Goal: Check status: Check status

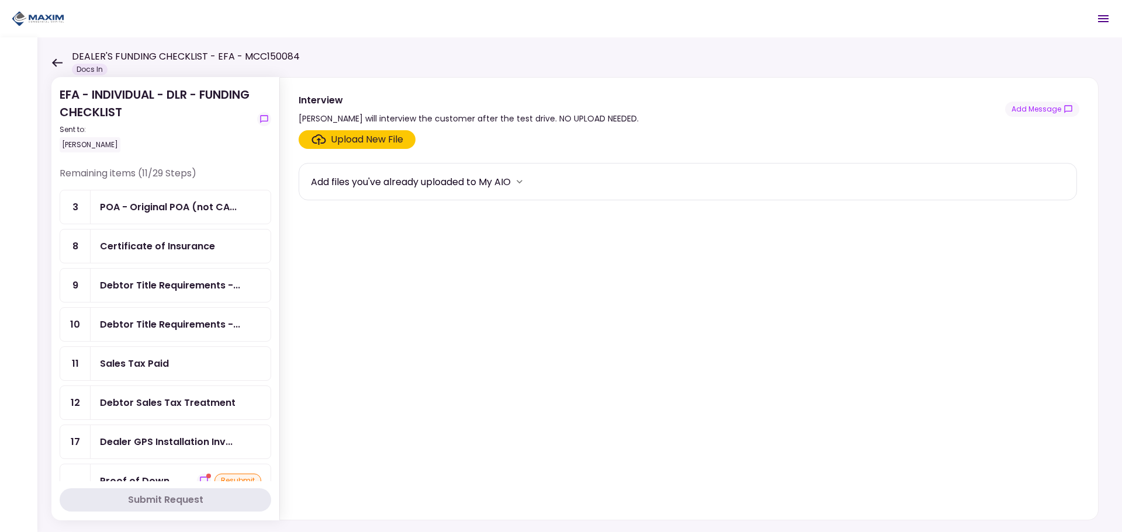
click at [48, 64] on div "EFA - INDIVIDUAL - DLR - FUNDING CHECKLIST Sent to: [PERSON_NAME] Remaining ite…" at bounding box center [579, 284] width 1085 height 495
click at [49, 58] on div "EFA - INDIVIDUAL - DLR - FUNDING CHECKLIST Sent to: [PERSON_NAME] Remaining ite…" at bounding box center [579, 284] width 1085 height 495
click at [56, 63] on icon at bounding box center [57, 62] width 11 height 8
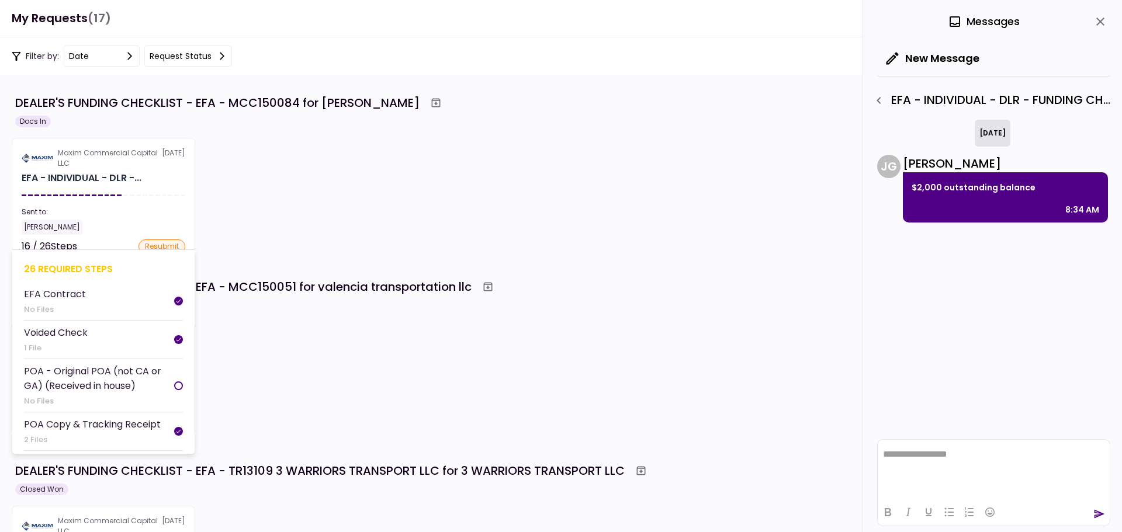
click at [85, 203] on section "Maxim Commercial Capital LLC [DATE] EFA - INDIVIDUAL - DLR -... Sent to: [PERSO…" at bounding box center [103, 195] width 183 height 114
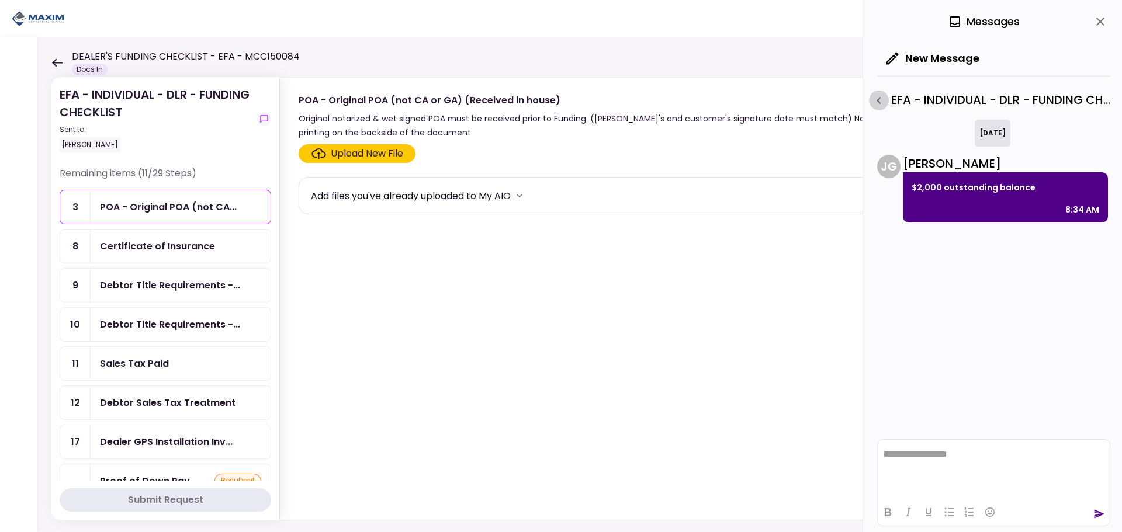
click at [885, 99] on icon "button" at bounding box center [879, 100] width 14 height 14
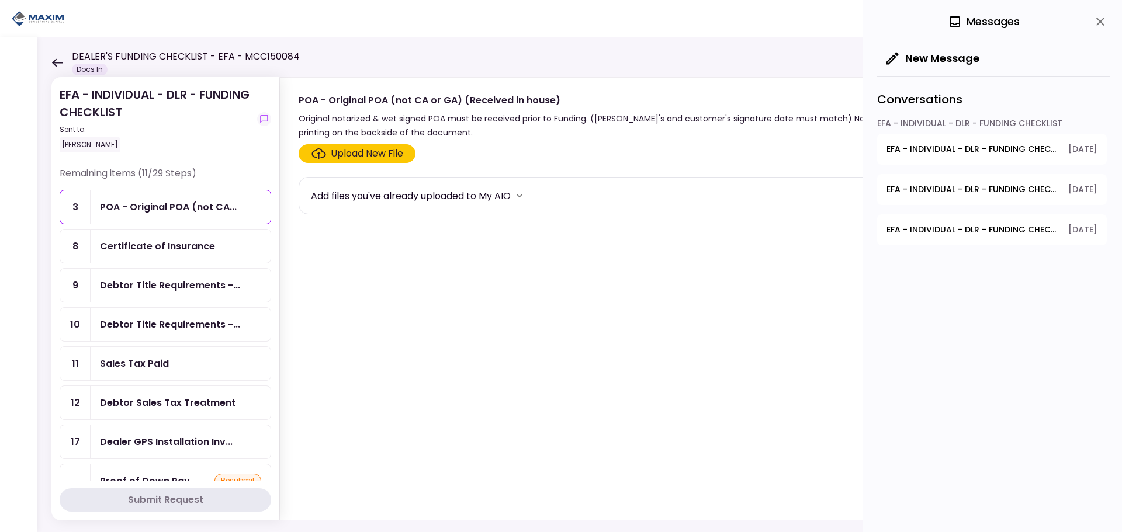
click at [1037, 150] on span "EFA - INDIVIDUAL - DLR - FUNDING CHECKLIST - GPS Units Ordered" at bounding box center [973, 149] width 174 height 12
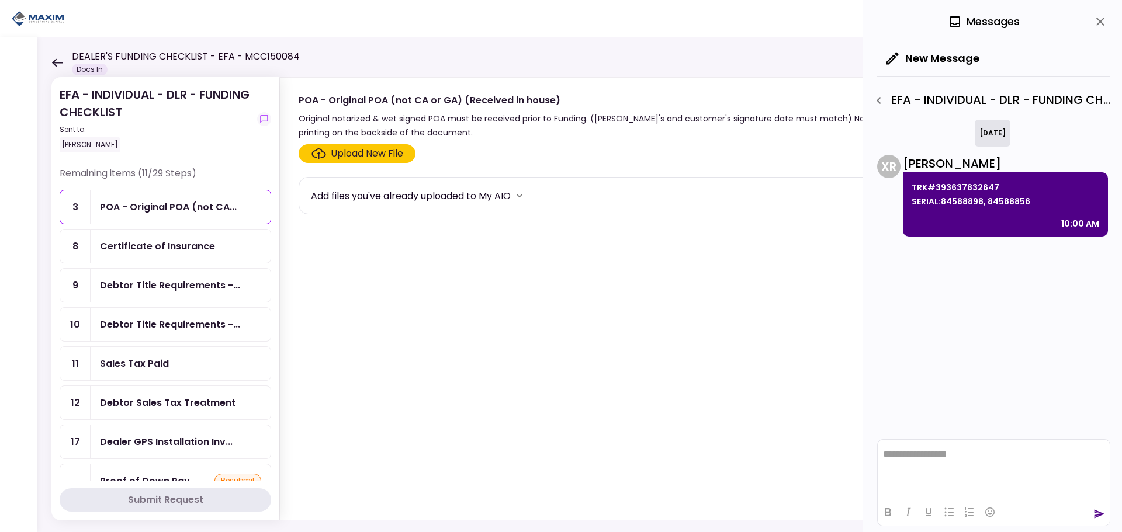
click at [884, 100] on icon "button" at bounding box center [879, 100] width 14 height 14
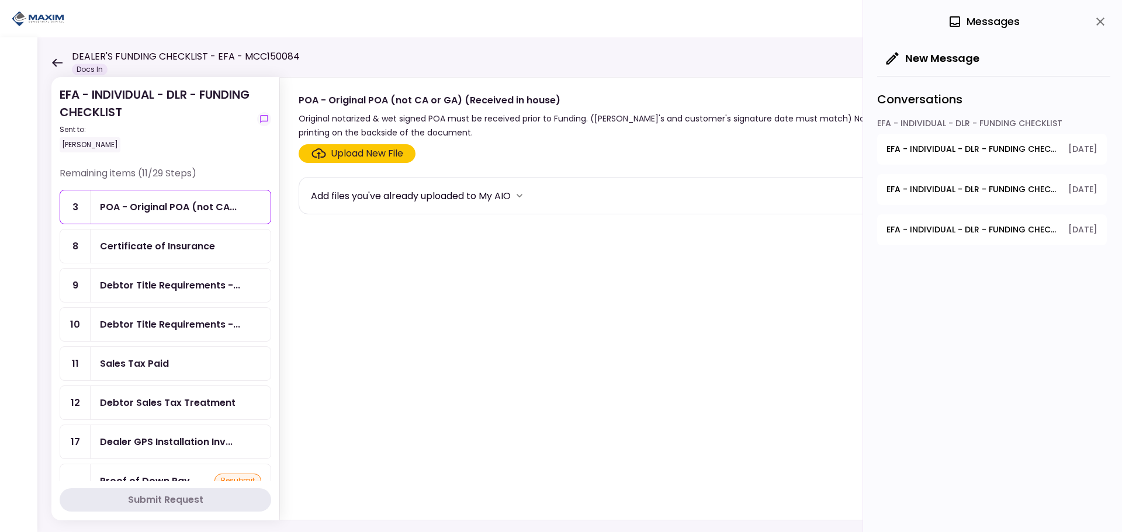
click at [927, 182] on button "EFA - INDIVIDUAL - DLR - FUNDING CHECKLIST - Debtor CDL or Driver License [DATE]" at bounding box center [992, 189] width 230 height 31
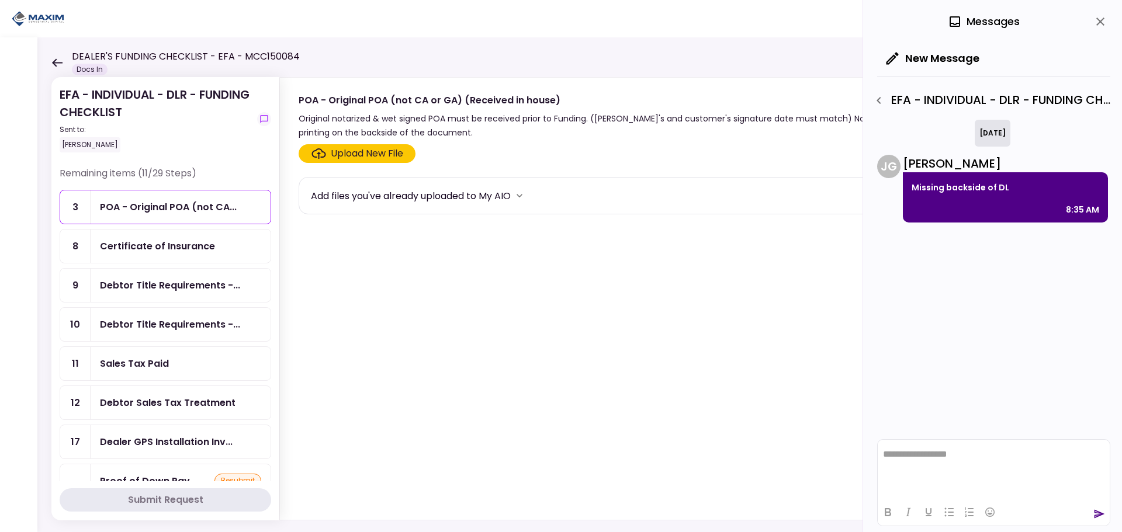
click at [885, 97] on icon "button" at bounding box center [879, 100] width 14 height 14
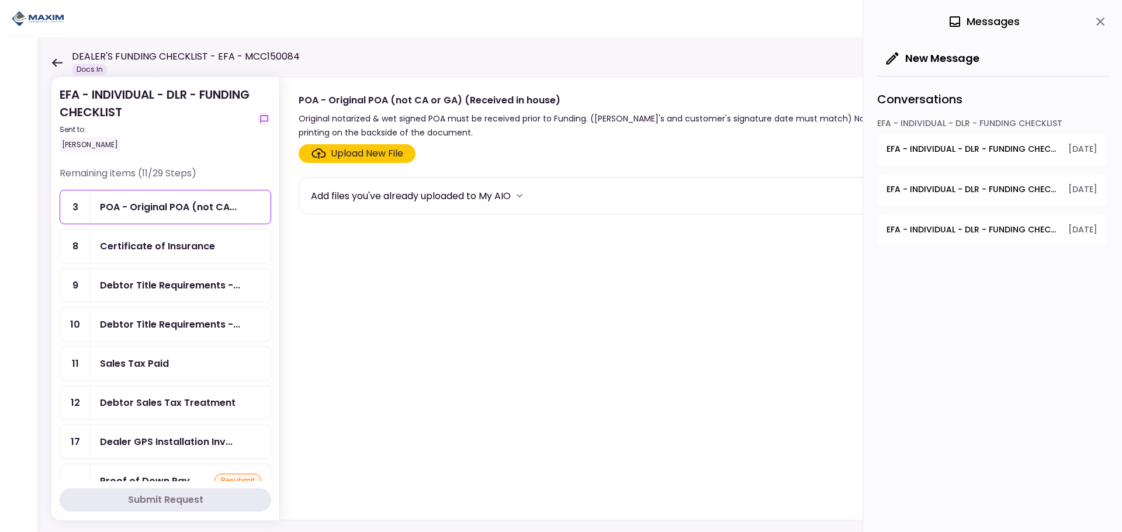
click at [923, 224] on span "EFA - INDIVIDUAL - DLR - FUNDING CHECKLIST - Proof of Down Payment 1" at bounding box center [973, 230] width 174 height 12
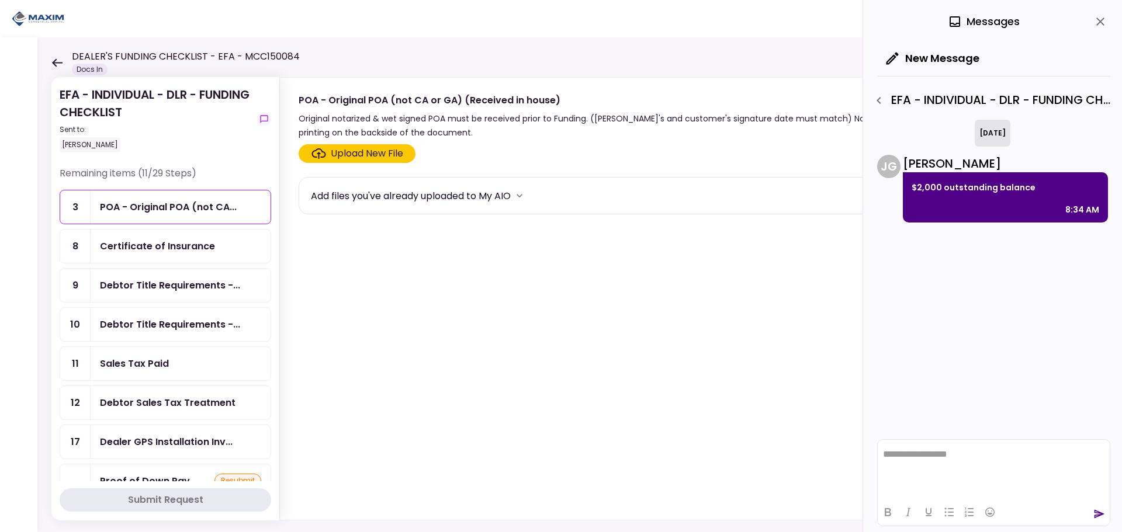
click at [1107, 20] on icon "close" at bounding box center [1100, 22] width 14 height 14
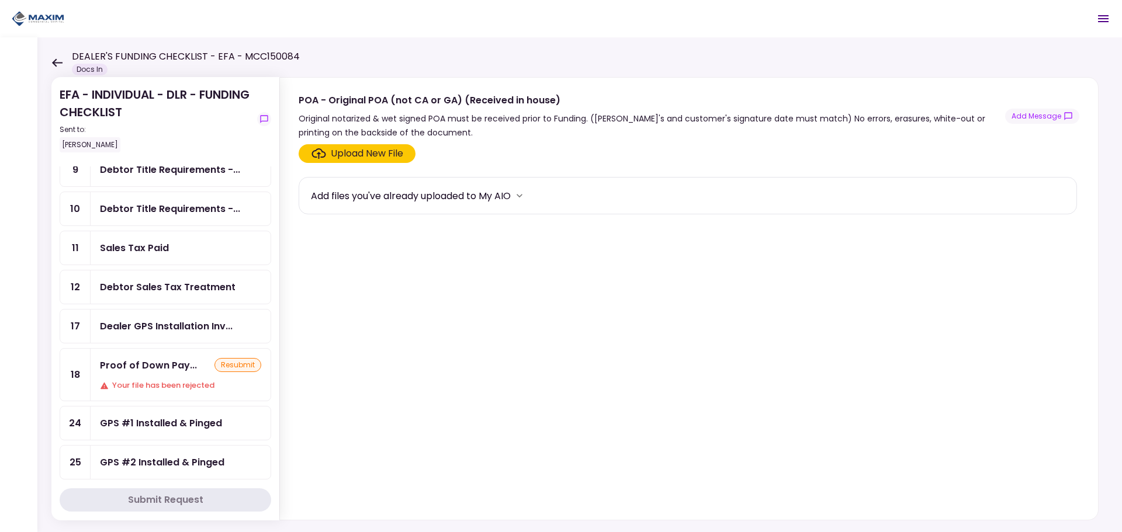
scroll to position [117, 0]
click at [164, 377] on div "Proof of Down Payment 1" at bounding box center [148, 383] width 93 height 23
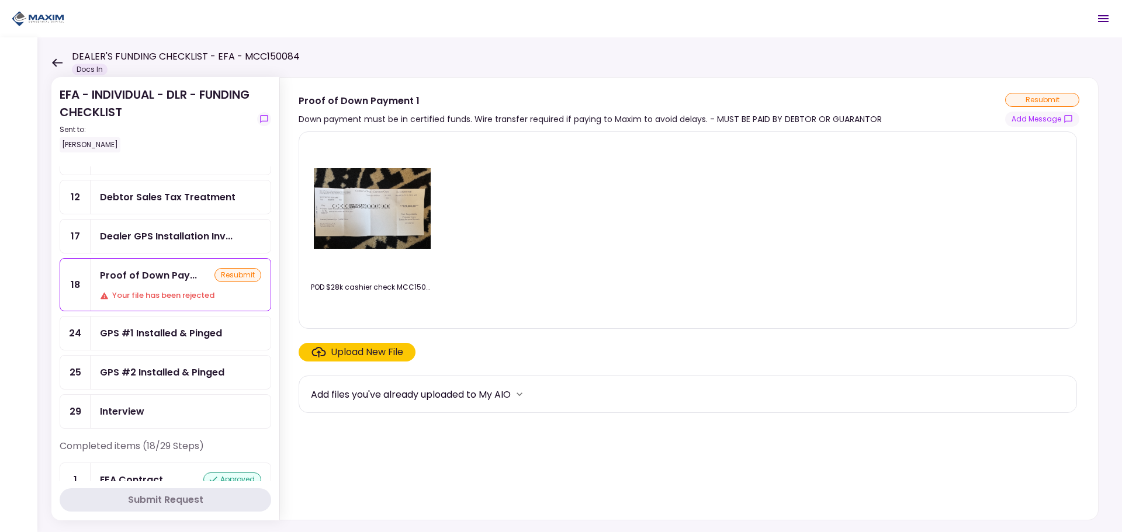
scroll to position [234, 0]
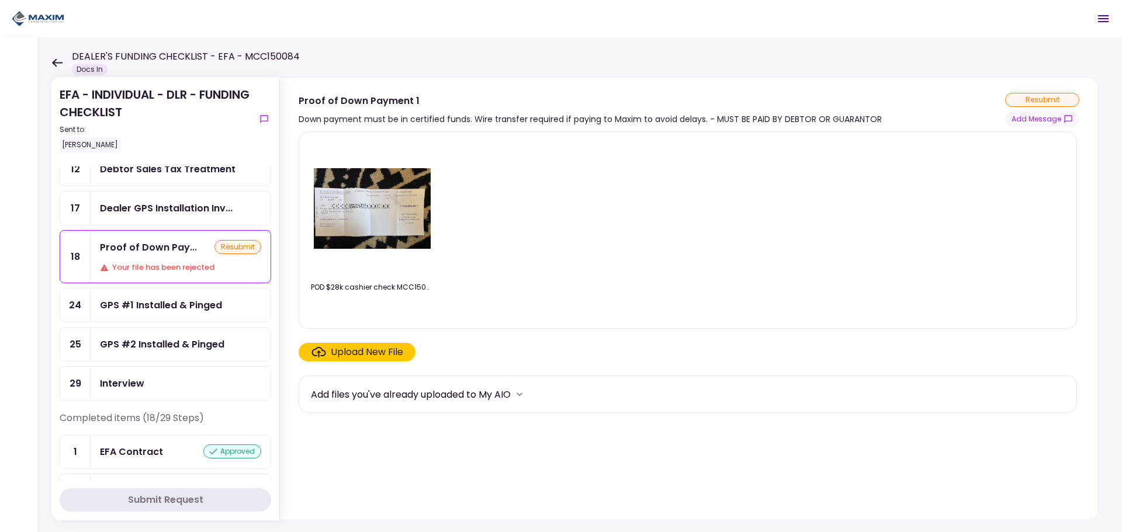
click at [363, 211] on img at bounding box center [372, 208] width 117 height 81
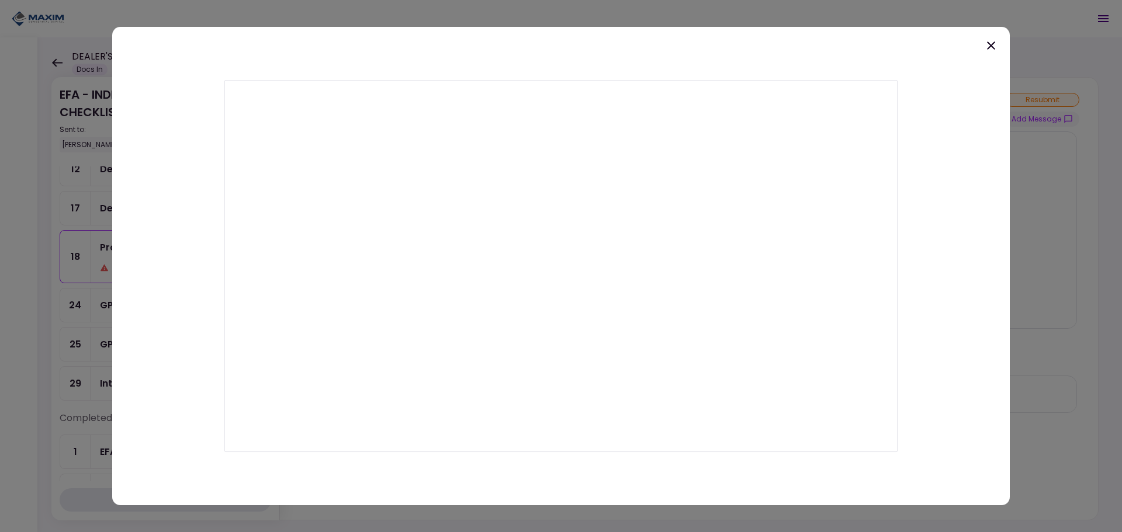
click at [992, 45] on icon at bounding box center [991, 46] width 14 height 14
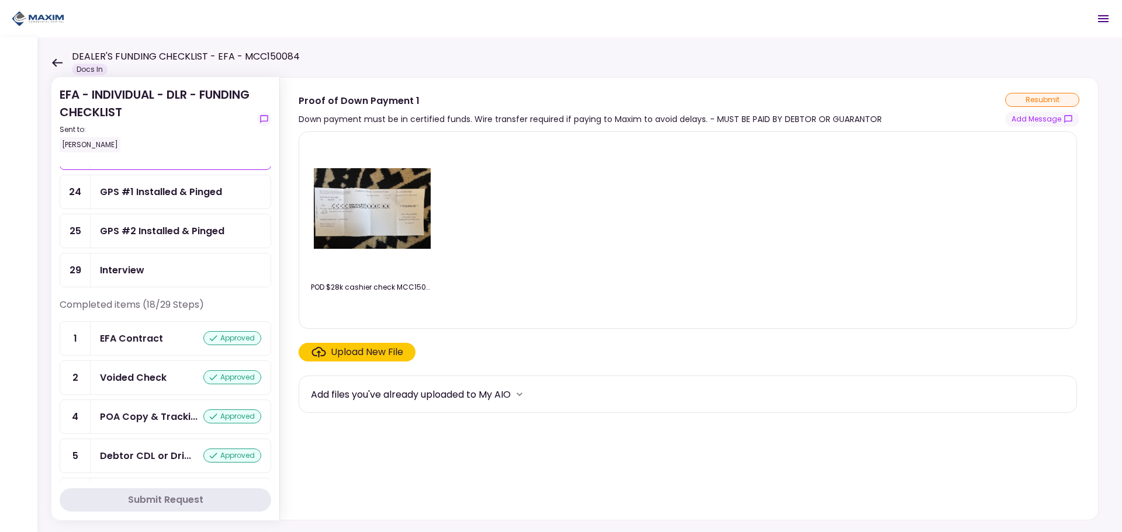
scroll to position [351, 0]
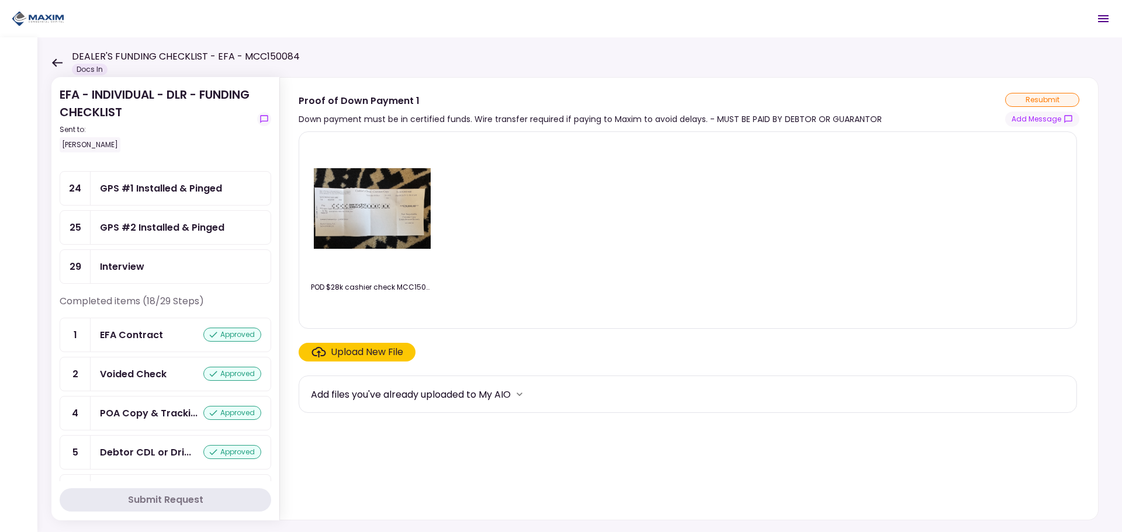
click at [160, 235] on div "GPS #2 Installed & Pinged" at bounding box center [181, 227] width 180 height 33
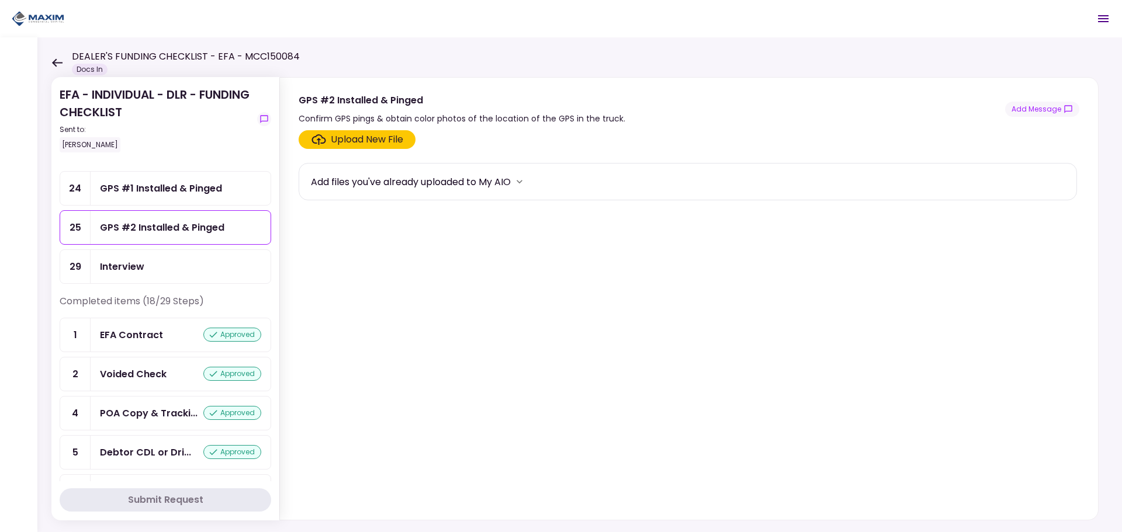
click at [155, 186] on div "GPS #1 Installed & Pinged" at bounding box center [161, 188] width 122 height 15
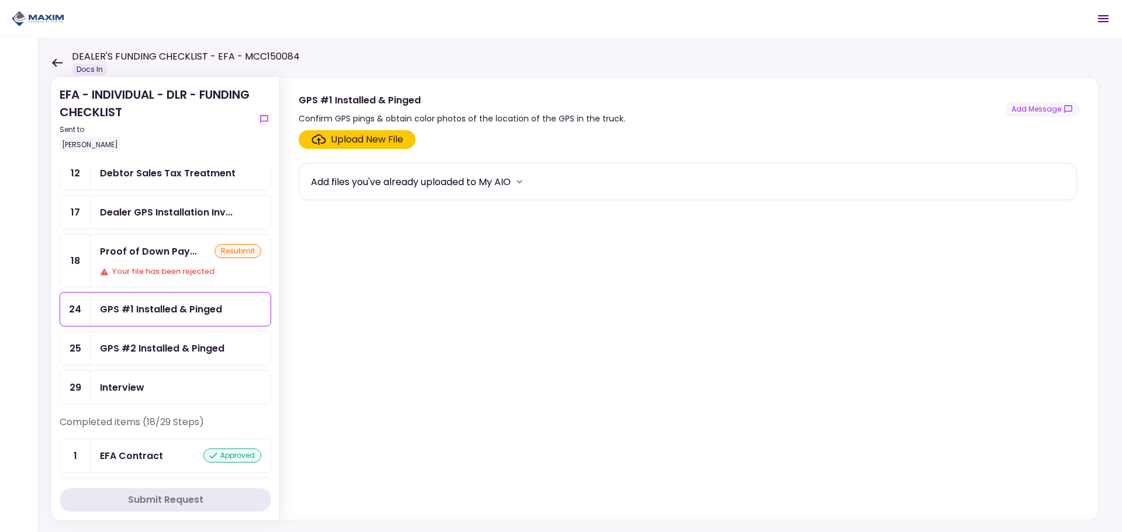
scroll to position [234, 0]
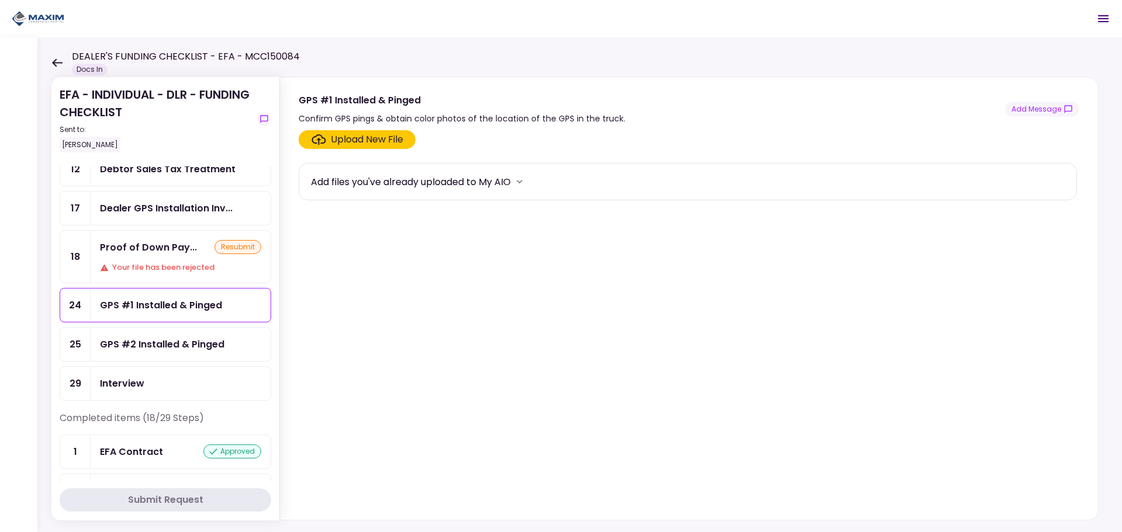
click at [153, 338] on div "GPS #2 Installed & Pinged" at bounding box center [162, 344] width 124 height 15
click at [143, 280] on div "Proof of Down Pay... resubmit Your file has been rejected" at bounding box center [181, 257] width 180 height 52
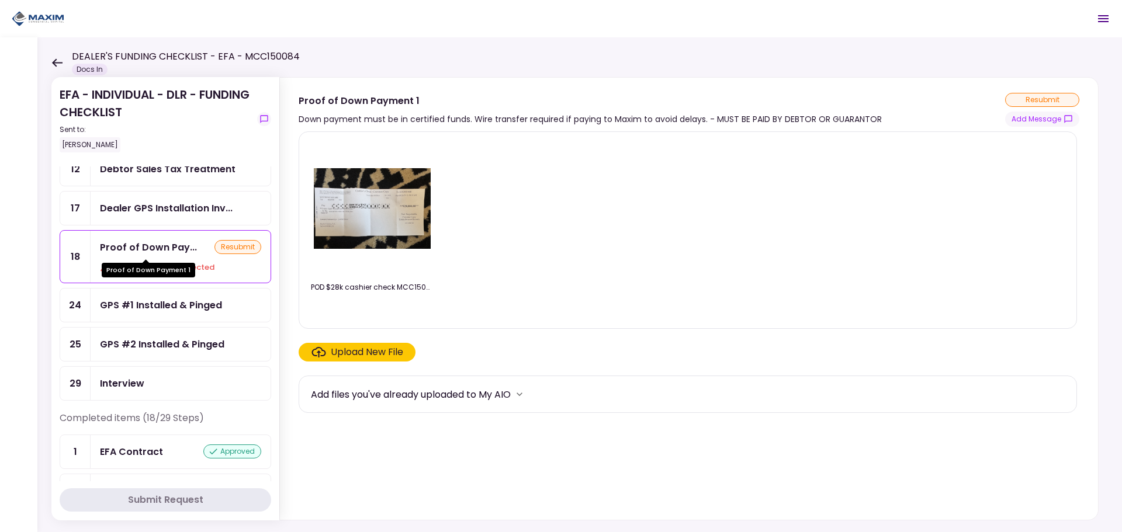
click at [139, 250] on div "Proof of Down Pay..." at bounding box center [148, 247] width 97 height 15
click at [128, 203] on div "Dealer GPS Installation Inv..." at bounding box center [166, 208] width 133 height 15
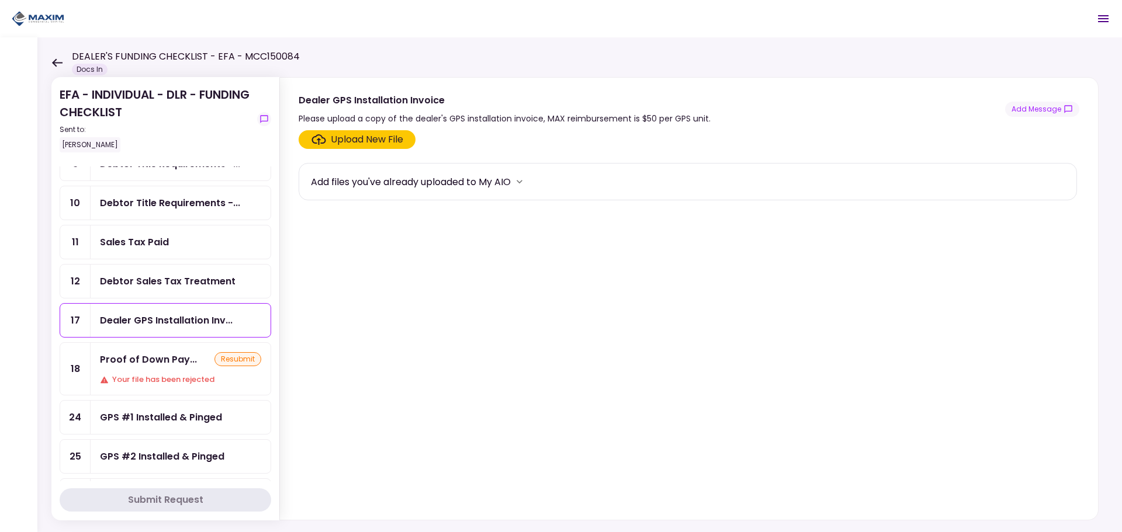
scroll to position [117, 0]
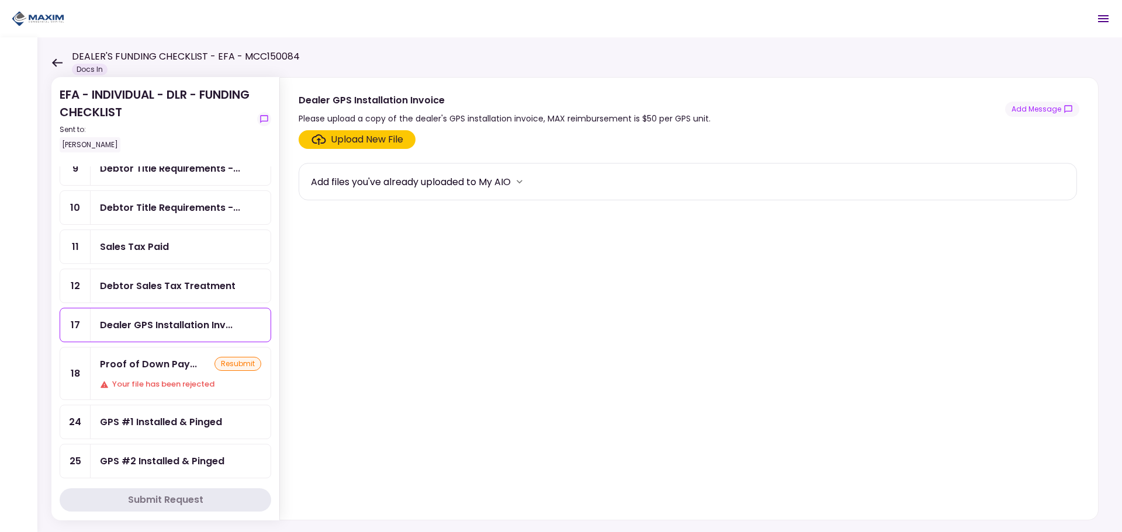
click at [123, 299] on div "Debtor Sales Tax Treatment" at bounding box center [181, 285] width 180 height 33
click at [166, 266] on ul "3 POA - Original POA (not CA... 8 Certificate of Insurance 9 Debtor Title Requi…" at bounding box center [166, 295] width 212 height 445
click at [158, 243] on div "Sales Tax Paid" at bounding box center [134, 247] width 69 height 15
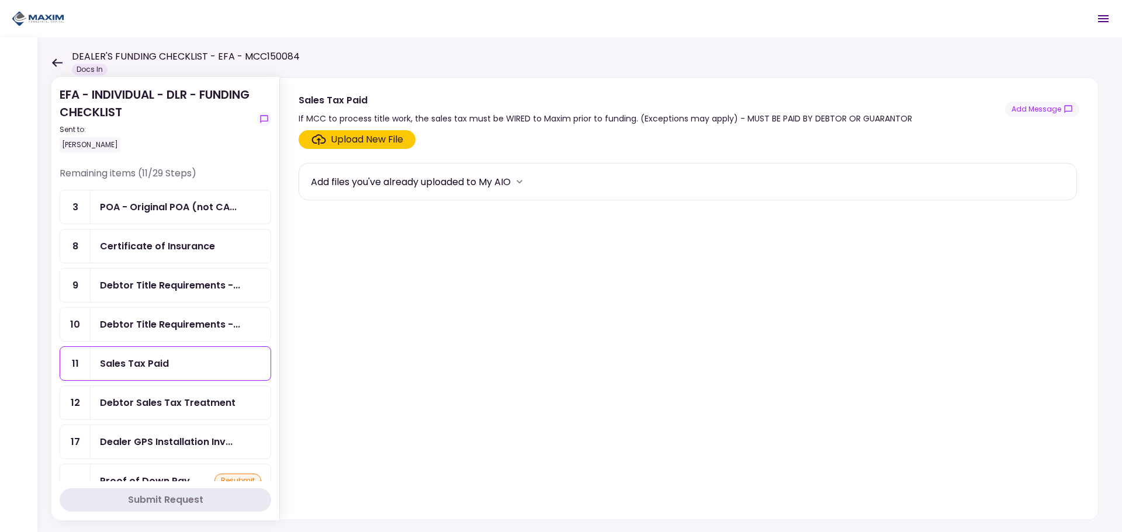
click at [168, 216] on div "POA - Original POA (not CA..." at bounding box center [181, 206] width 180 height 33
